Goal: Task Accomplishment & Management: Complete application form

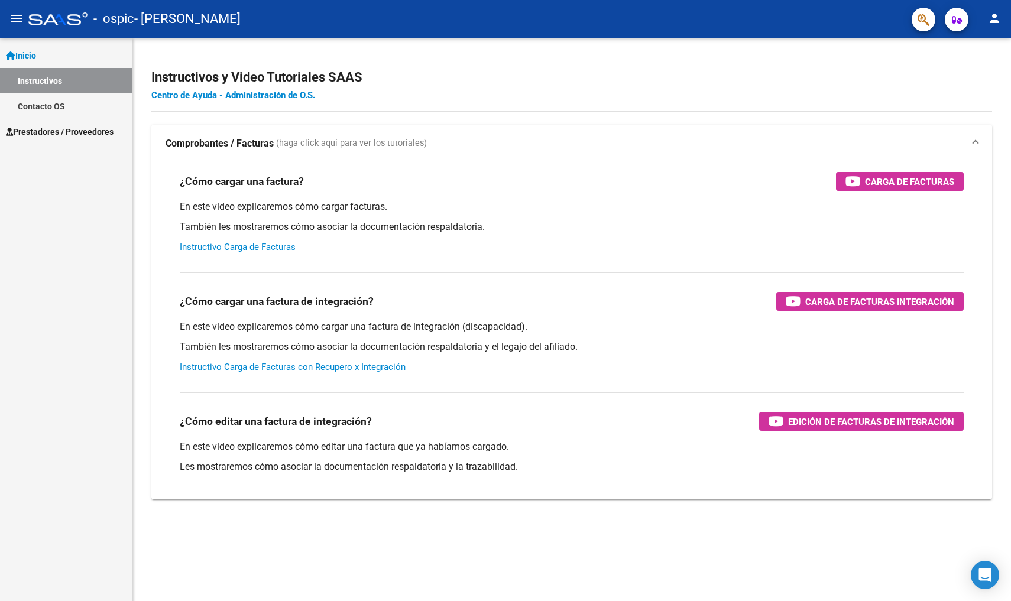
click at [74, 124] on link "Prestadores / Proveedores" at bounding box center [66, 131] width 132 height 25
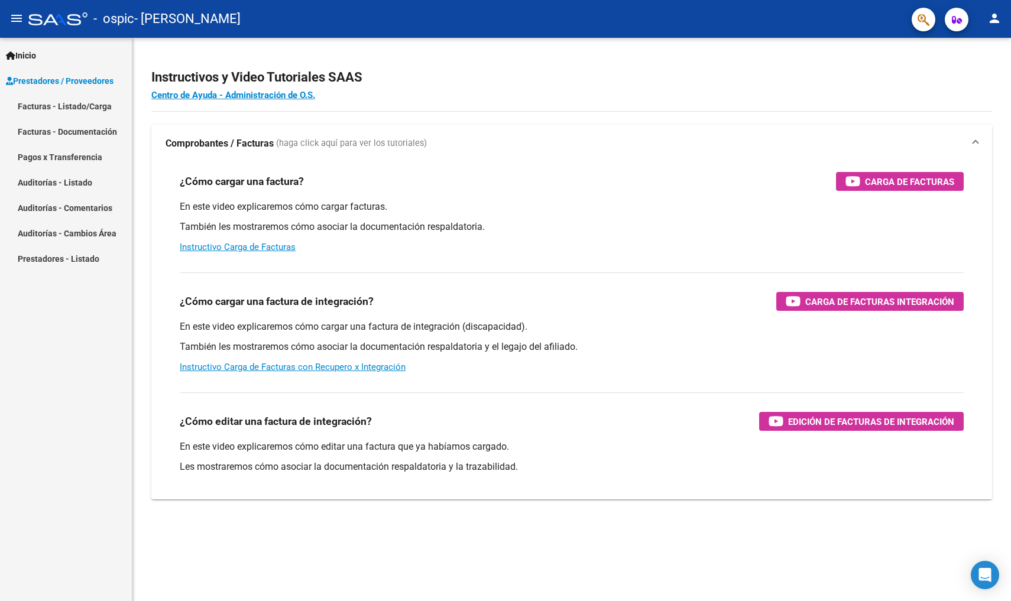
click at [98, 106] on link "Facturas - Listado/Carga" at bounding box center [66, 105] width 132 height 25
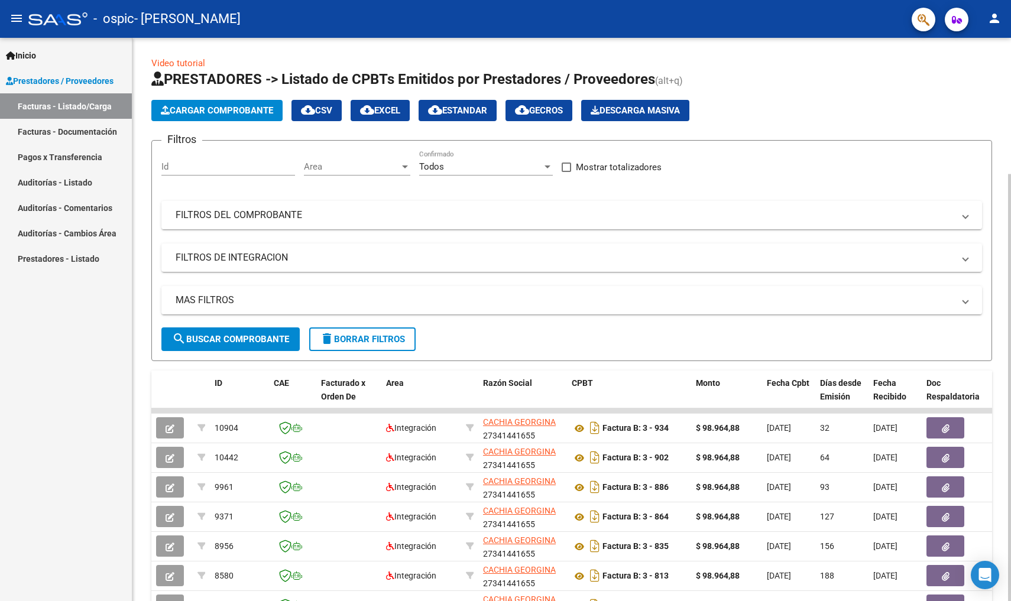
click at [241, 111] on span "Cargar Comprobante" at bounding box center [217, 110] width 112 height 11
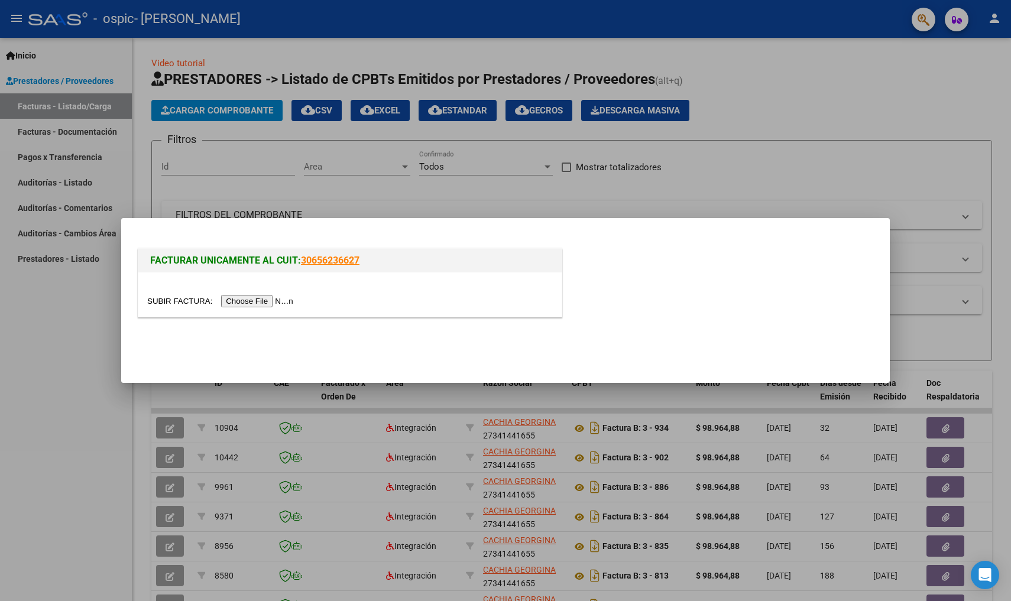
click at [217, 302] on input "file" at bounding box center [222, 301] width 150 height 12
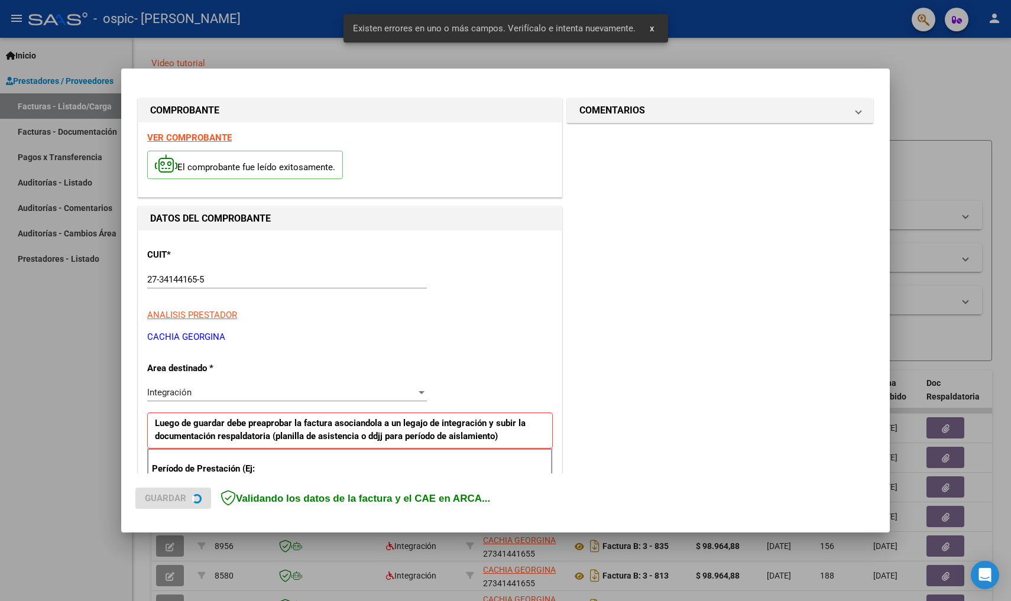
scroll to position [214, 0]
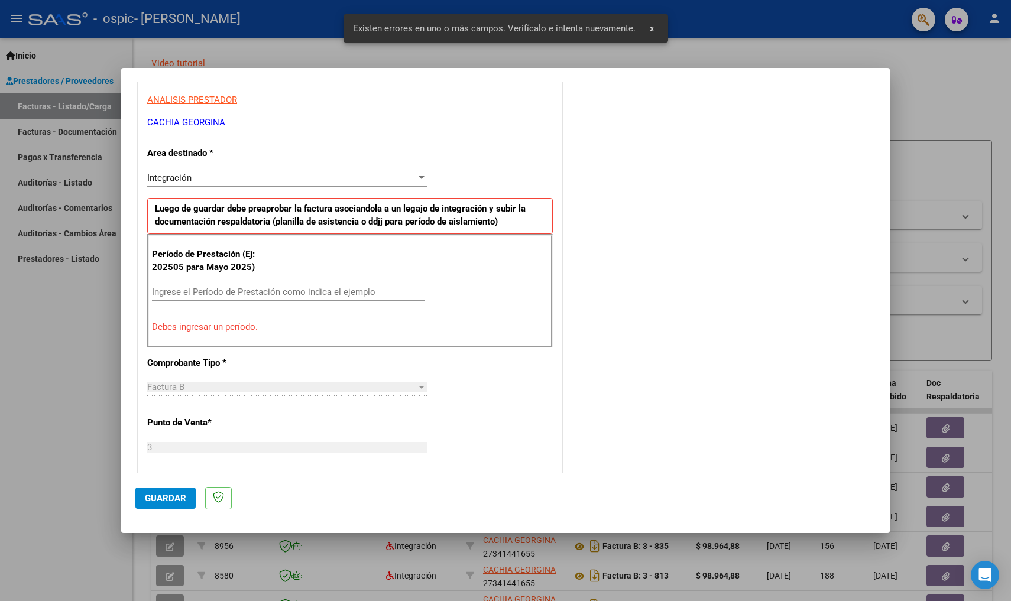
click at [298, 283] on div "Ingrese el Período de Prestación como indica el ejemplo" at bounding box center [288, 292] width 273 height 18
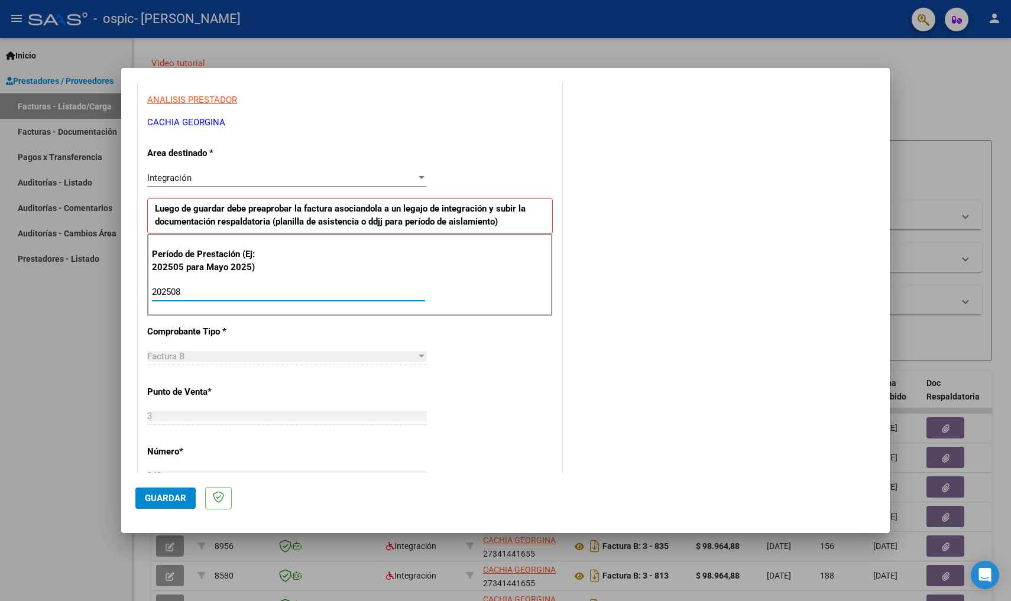
type input "202508"
click at [296, 467] on div "943 Ingresar el Nro." at bounding box center [287, 476] width 280 height 18
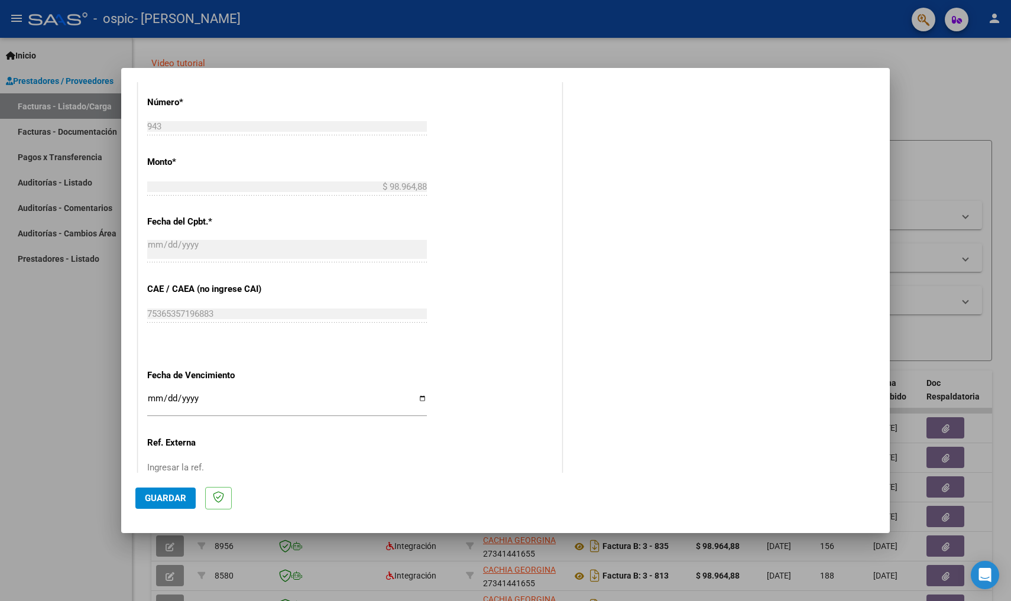
scroll to position [628, 0]
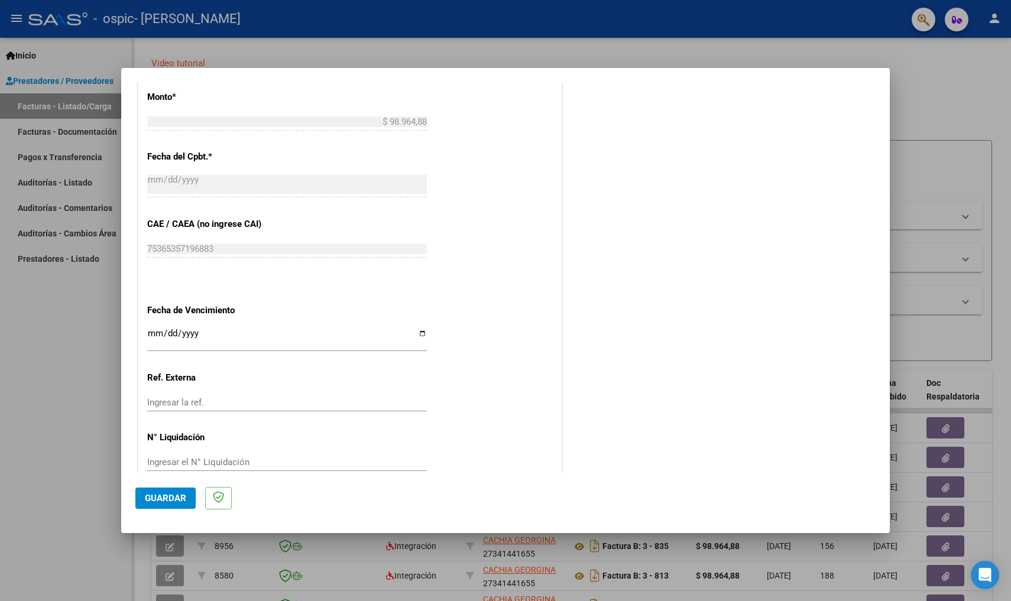
drag, startPoint x: 536, startPoint y: 385, endPoint x: 532, endPoint y: 494, distance: 109.4
click at [532, 494] on mat-dialog-container "COMPROBANTE VER COMPROBANTE El comprobante fue leído exitosamente. DATOS DEL CO…" at bounding box center [505, 301] width 768 height 466
click at [447, 428] on div "CUIT * 27-34144165-5 Ingresar CUIT ANALISIS PRESTADOR [PERSON_NAME] ARCA Padrón…" at bounding box center [349, 46] width 423 height 889
click at [158, 496] on span "Guardar" at bounding box center [165, 498] width 41 height 11
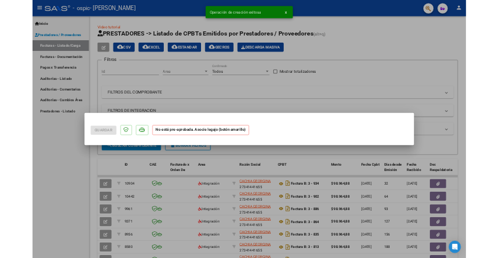
scroll to position [0, 0]
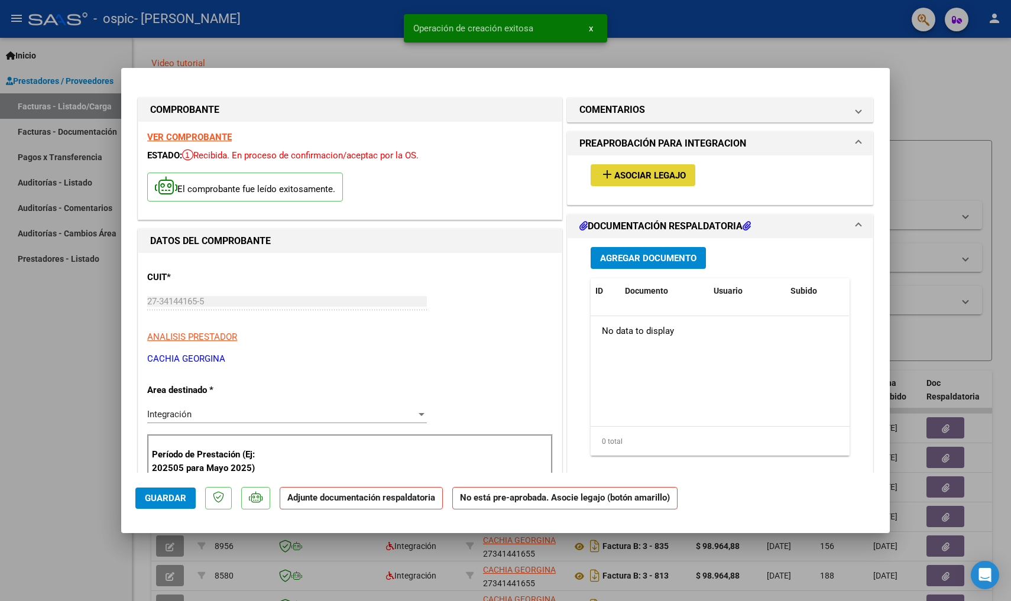
click at [671, 173] on span "Asociar Legajo" at bounding box center [650, 175] width 72 height 11
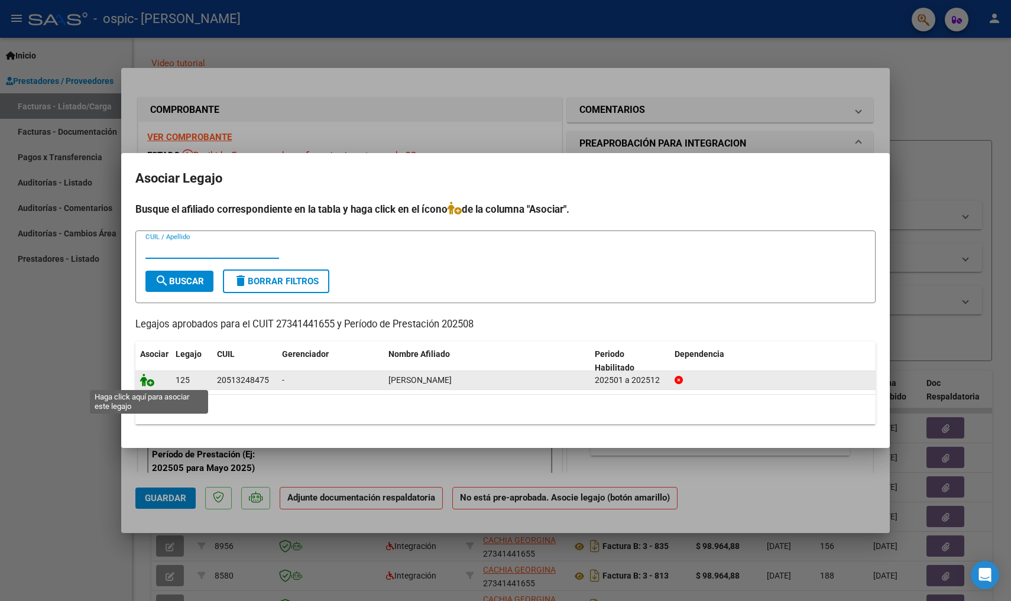
click at [149, 382] on icon at bounding box center [147, 379] width 14 height 13
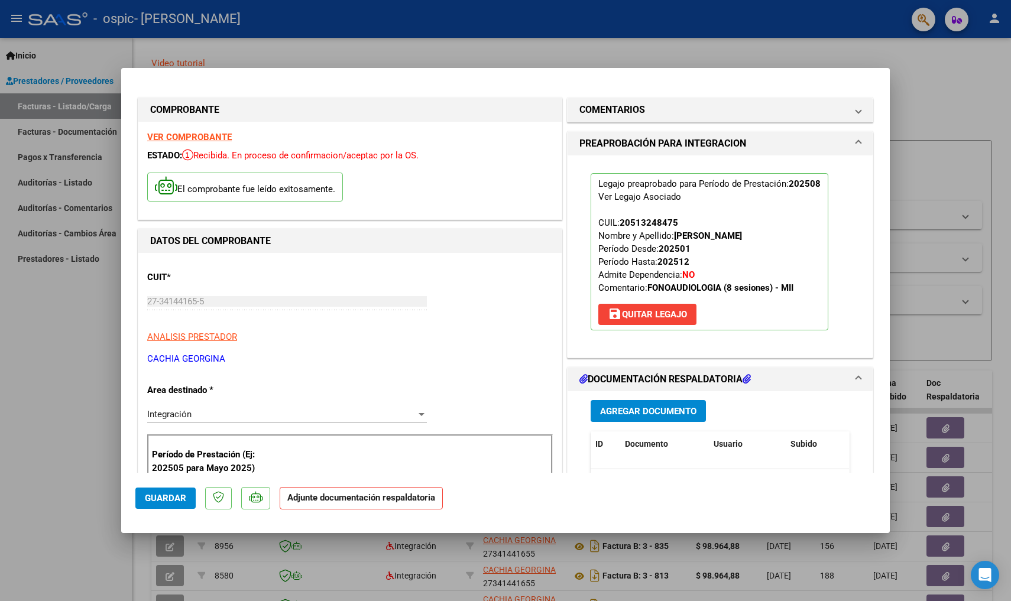
click at [658, 413] on span "Agregar Documento" at bounding box center [648, 411] width 96 height 11
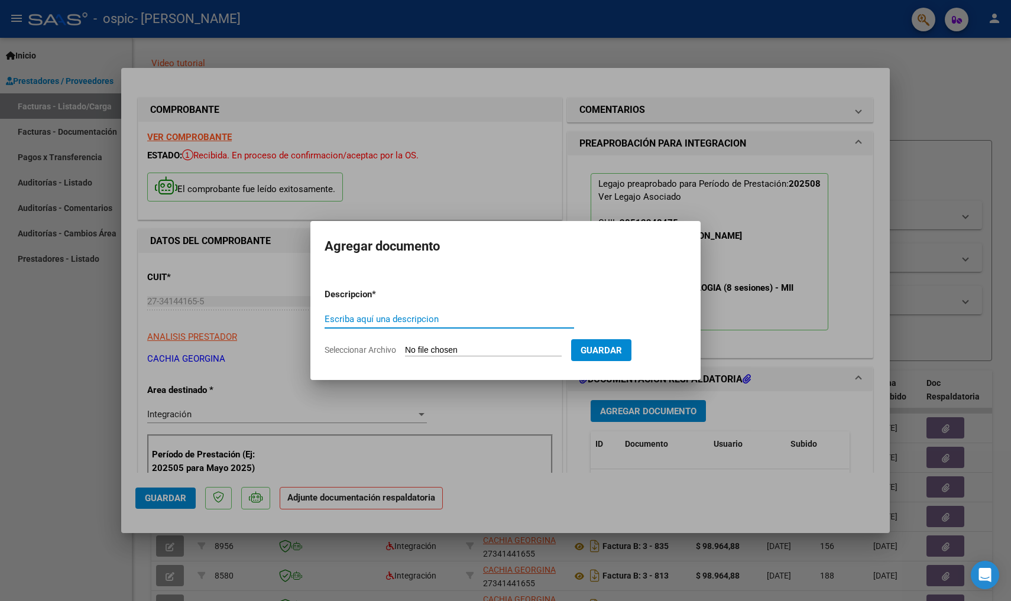
click at [386, 437] on div at bounding box center [505, 300] width 1011 height 601
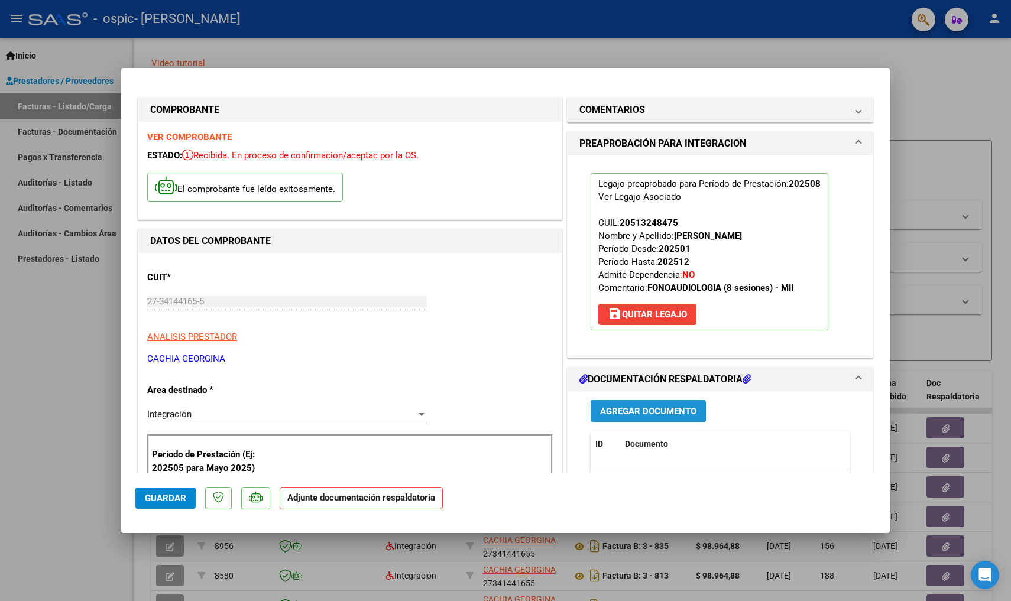
click at [622, 410] on span "Agregar Documento" at bounding box center [648, 411] width 96 height 11
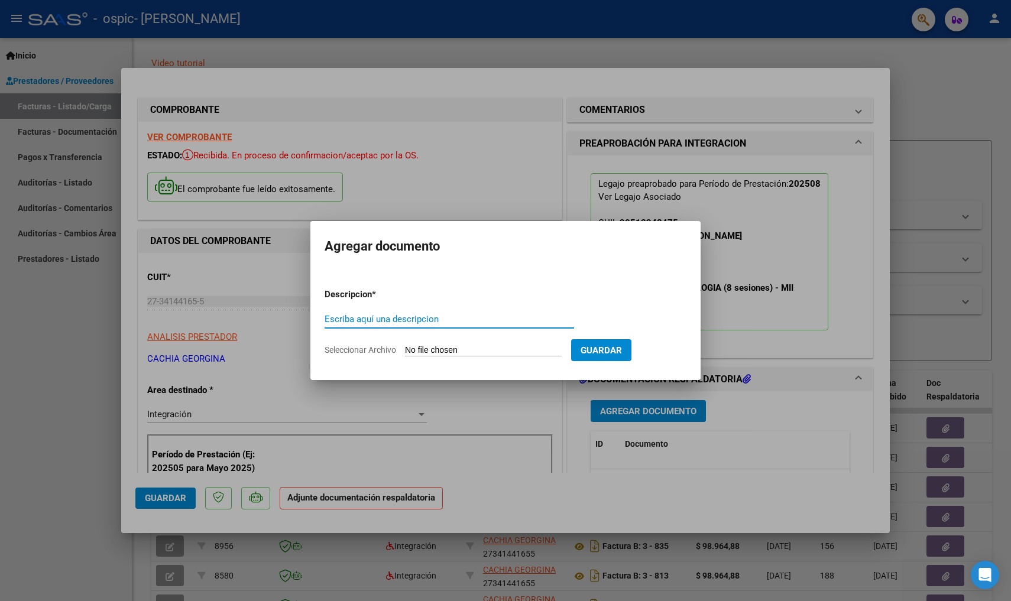
click at [476, 314] on input "Escriba aquí una descripcion" at bounding box center [448, 319] width 249 height 11
type input "asistencia mes [PERSON_NAME][DATE]"
click at [551, 350] on input "Seleccionar Archivo" at bounding box center [483, 350] width 157 height 11
type input "C:\fakepath\Asistencia mes [PERSON_NAME][DATE] [PERSON_NAME].pdf"
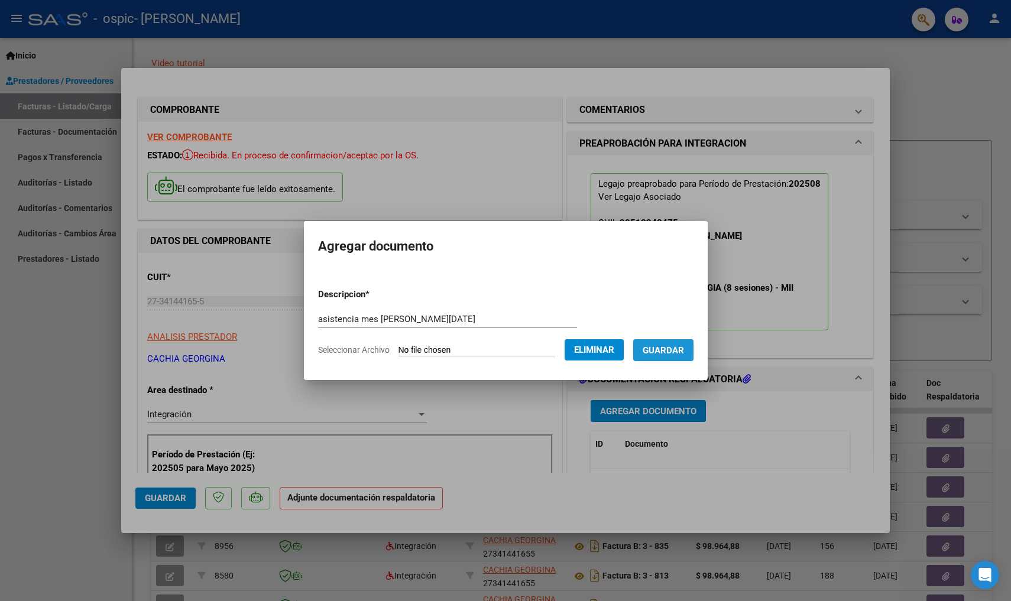
click at [683, 350] on span "Guardar" at bounding box center [662, 350] width 41 height 11
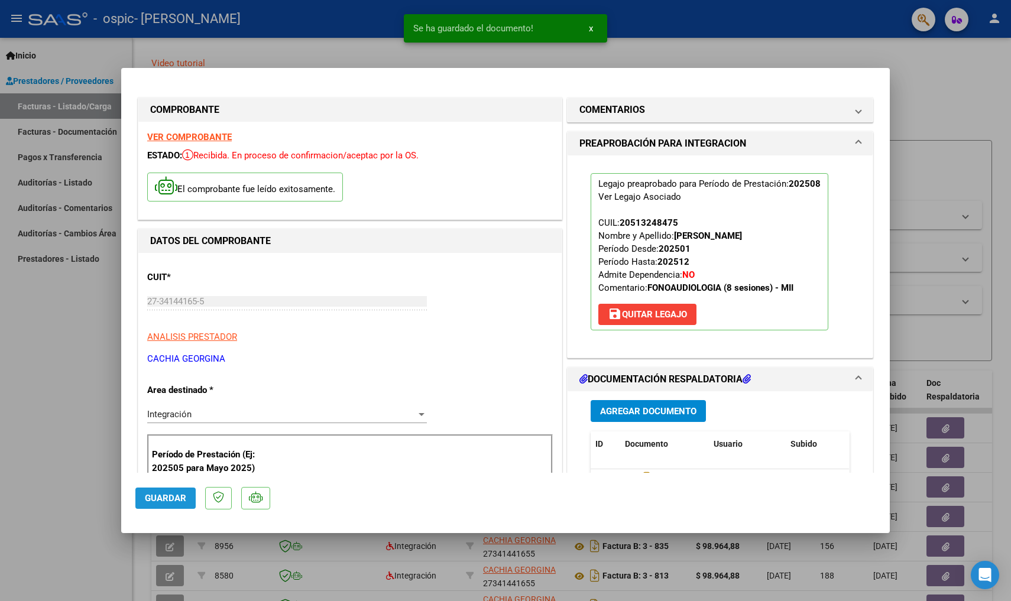
click at [184, 492] on button "Guardar" at bounding box center [165, 498] width 60 height 21
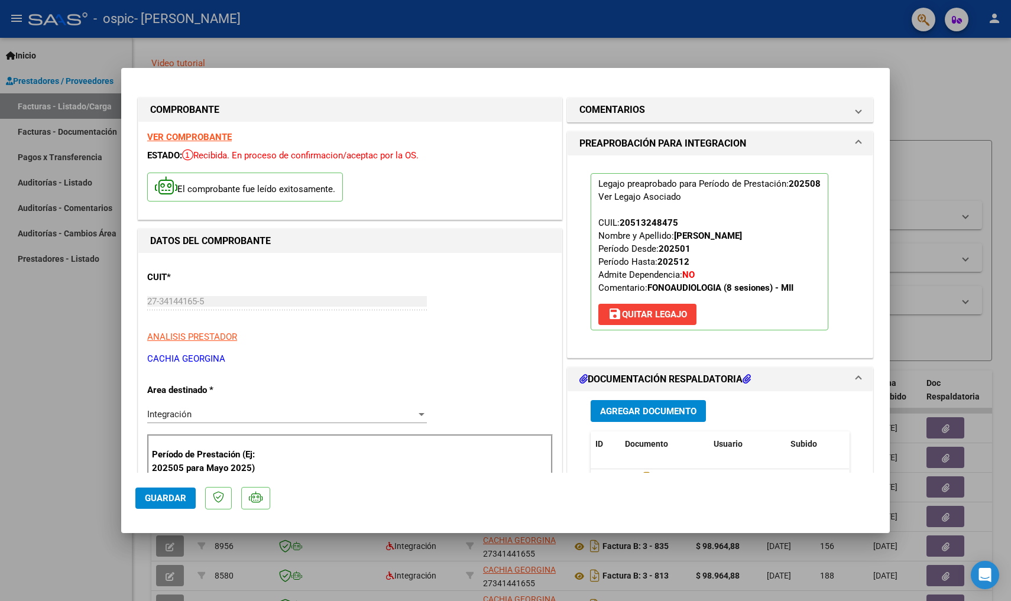
click at [53, 340] on div at bounding box center [505, 300] width 1011 height 601
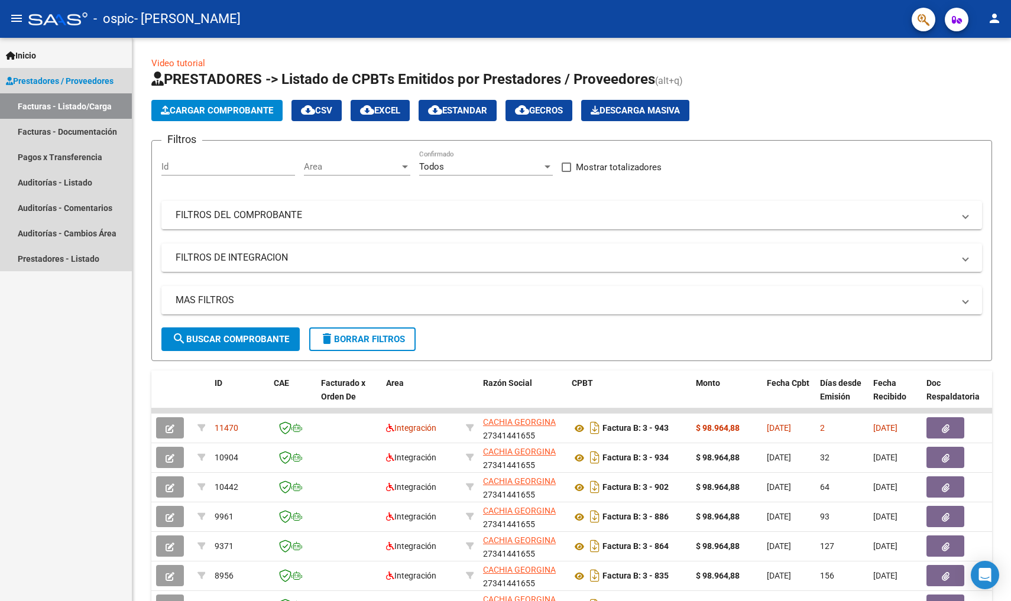
click at [94, 108] on link "Facturas - Listado/Carga" at bounding box center [66, 105] width 132 height 25
